Goal: Transaction & Acquisition: Obtain resource

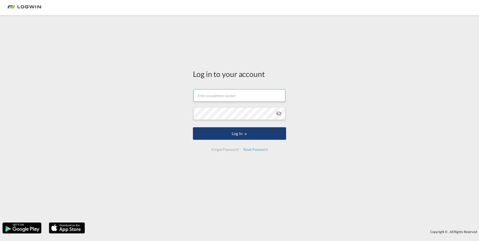
type input "[PERSON_NAME][EMAIL_ADDRESS][PERSON_NAME][DOMAIN_NAME]"
click at [246, 140] on button "Log In" at bounding box center [239, 133] width 93 height 13
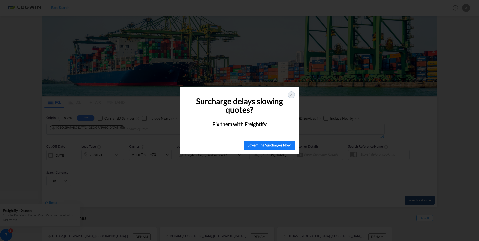
click at [291, 95] on icon at bounding box center [292, 95] width 4 height 4
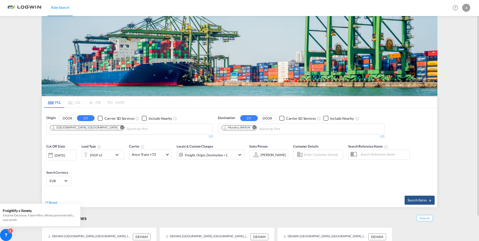
click at [255, 128] on md-icon "Remove" at bounding box center [255, 128] width 4 height 4
click at [248, 127] on input "Chips input." at bounding box center [246, 129] width 48 height 8
type input "karachi"
click at [252, 155] on div "Karachi Pakistan PKKHI" at bounding box center [260, 158] width 95 height 15
click at [107, 158] on div "20GP x1" at bounding box center [97, 155] width 31 height 10
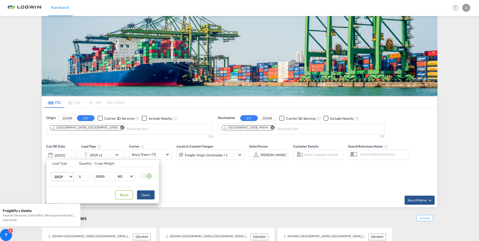
click at [68, 178] on span "20GP" at bounding box center [61, 177] width 15 height 5
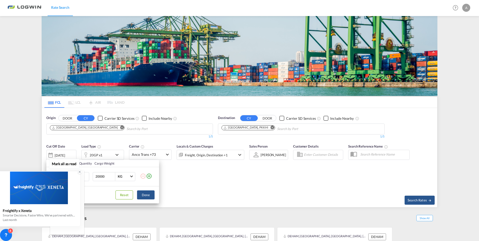
click at [80, 171] on icon at bounding box center [80, 172] width 4 height 4
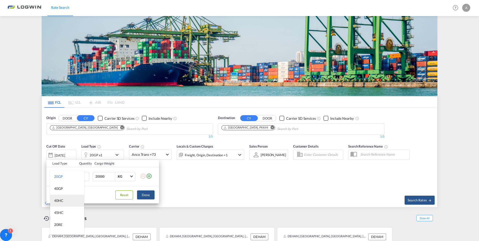
click at [59, 200] on div "40HC" at bounding box center [58, 200] width 9 height 5
click at [96, 178] on input "20000" at bounding box center [105, 176] width 20 height 9
type input "18000"
click at [147, 195] on button "Done" at bounding box center [146, 195] width 18 height 9
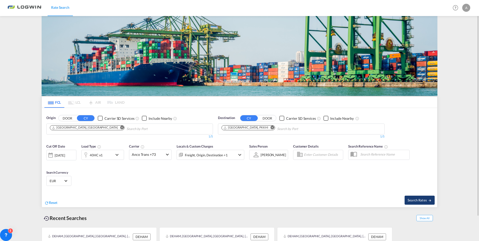
click at [416, 203] on button "Search Rates" at bounding box center [420, 200] width 30 height 9
type input "DEHAM to PKKHI / 13 Aug 2025"
